Goal: Task Accomplishment & Management: Manage account settings

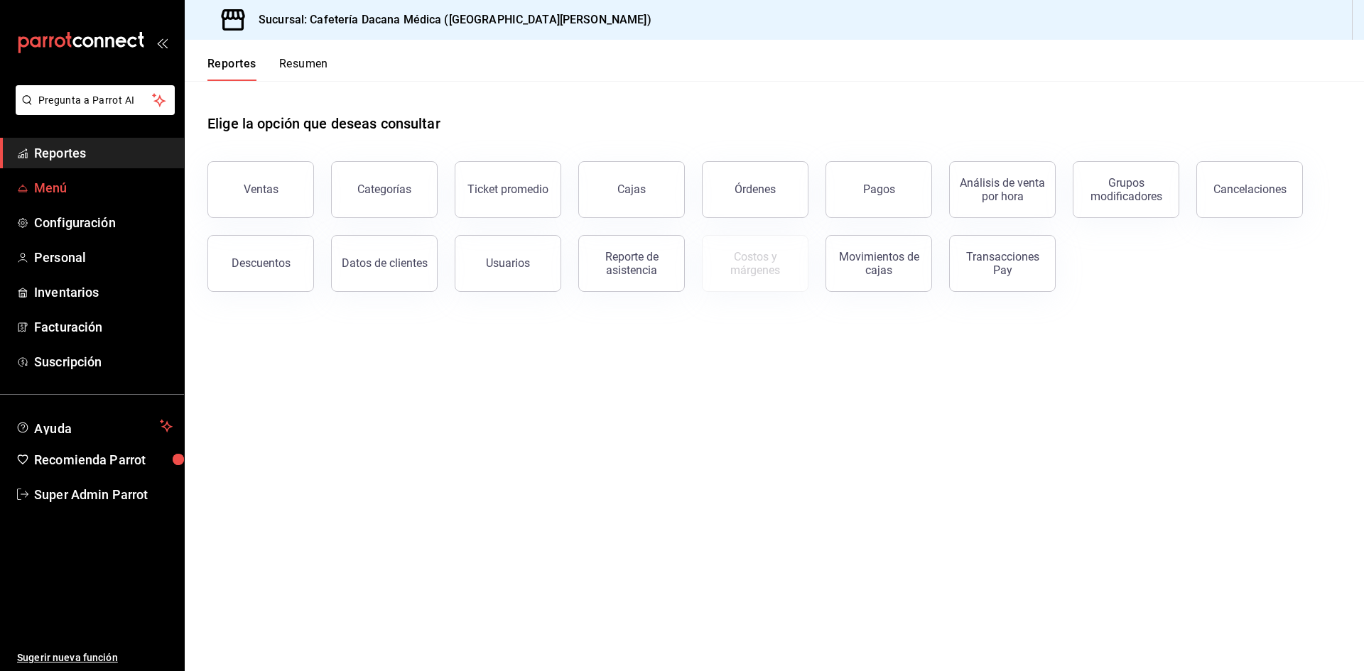
click at [49, 190] on span "Menú" at bounding box center [103, 187] width 138 height 19
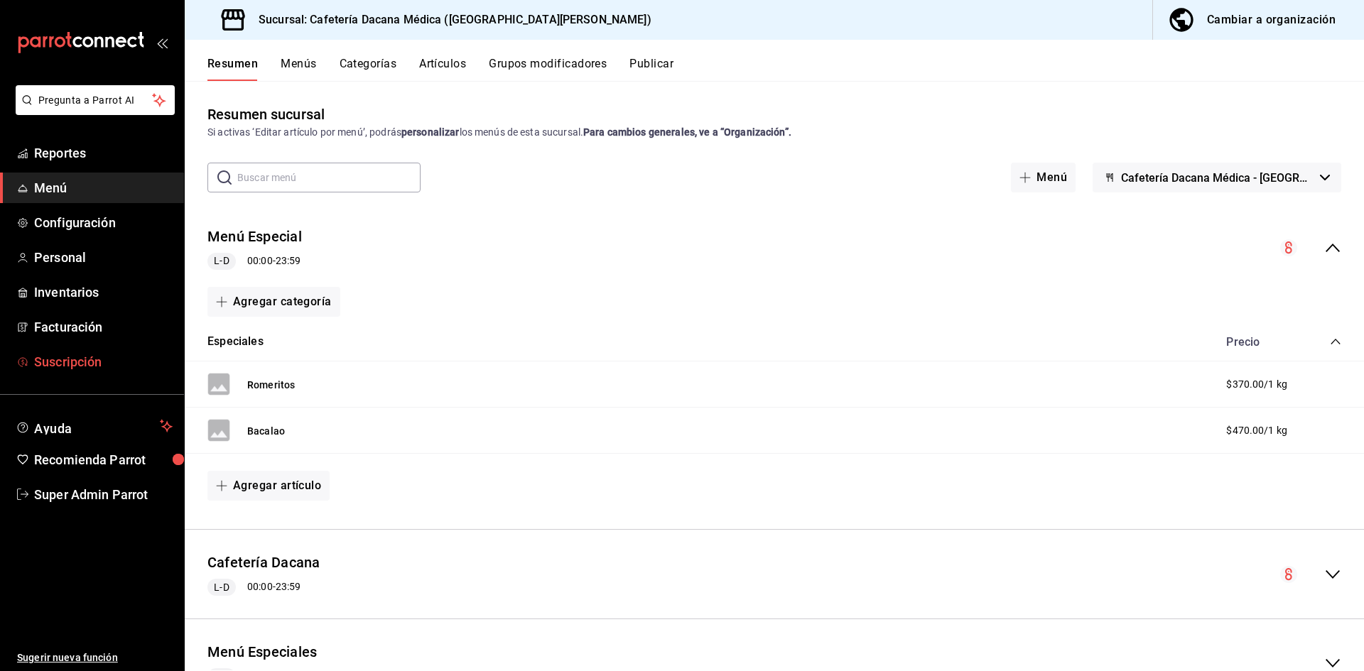
click at [55, 359] on span "Suscripción" at bounding box center [103, 361] width 138 height 19
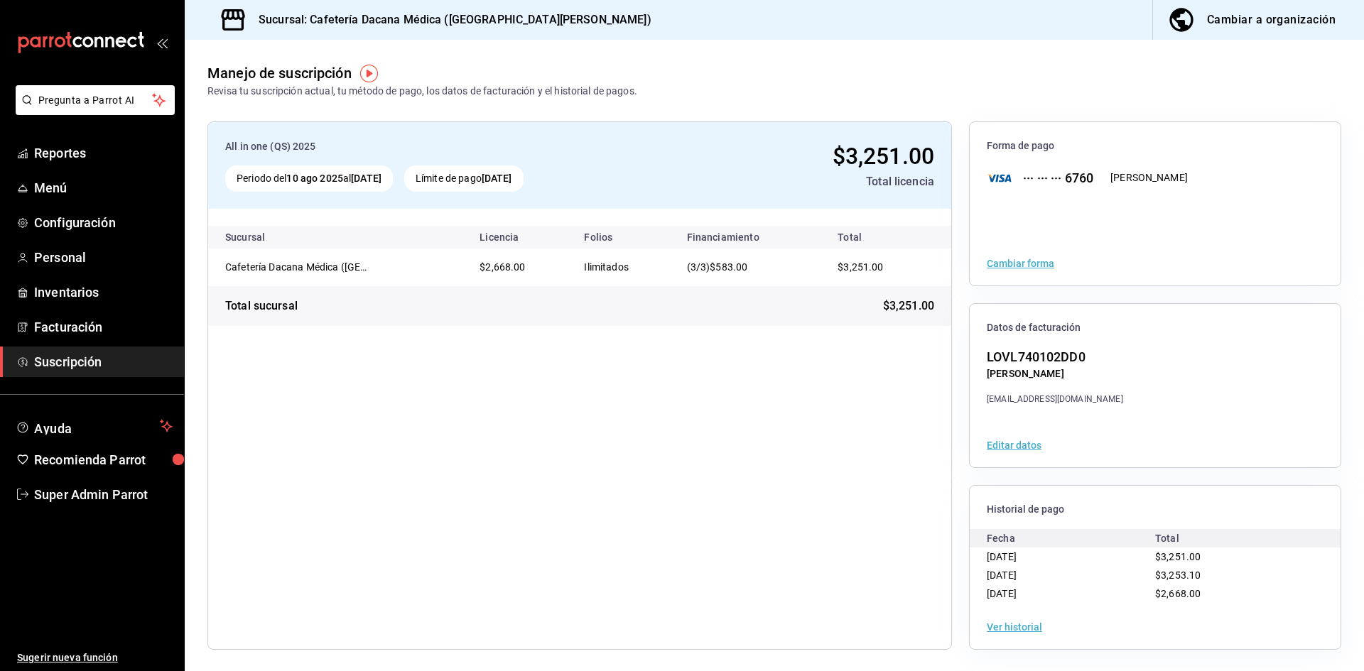
click at [1263, 18] on div "Cambiar a organización" at bounding box center [1271, 20] width 129 height 20
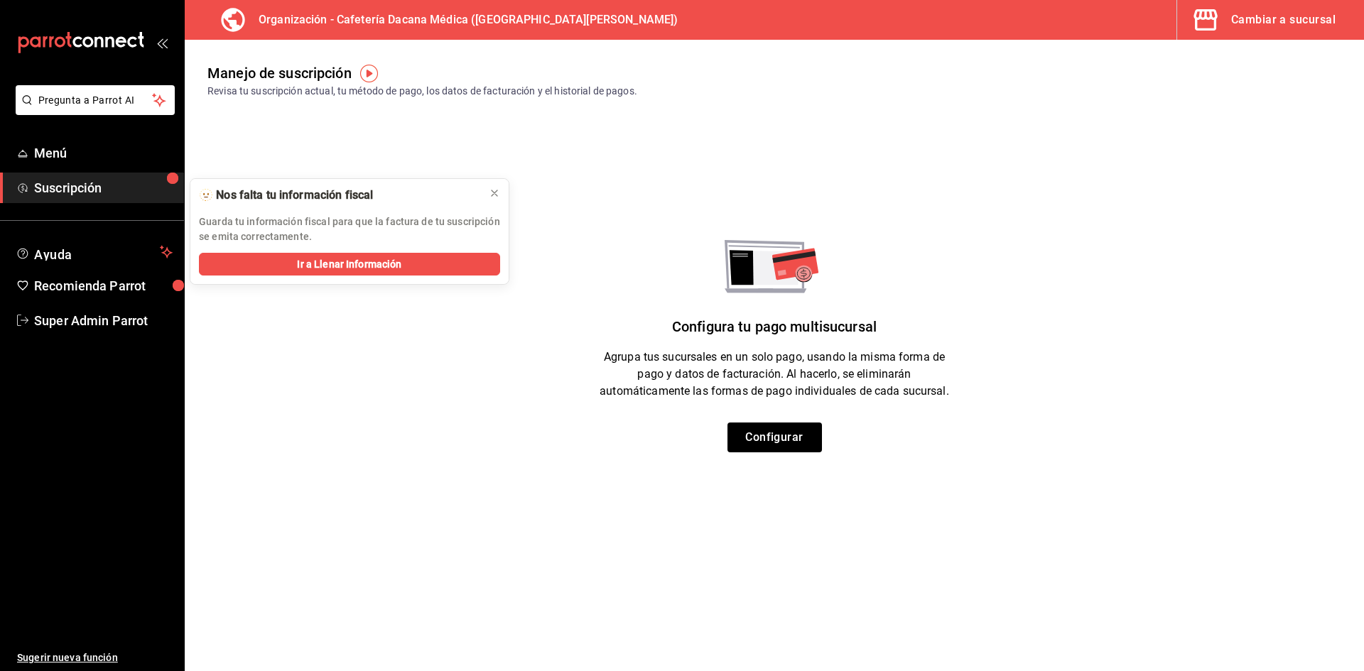
click at [455, 553] on main "Manejo de suscripción Revisa tu suscripción actual, tu método de pago, los dato…" at bounding box center [774, 355] width 1179 height 631
